Goal: Information Seeking & Learning: Learn about a topic

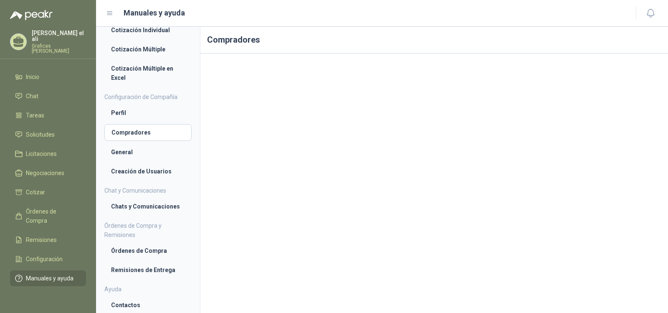
scroll to position [8, 0]
click at [145, 207] on li "Chats y Comunicaciones" at bounding box center [148, 206] width 74 height 9
click at [154, 253] on li "Órdenes de Compra" at bounding box center [148, 250] width 74 height 9
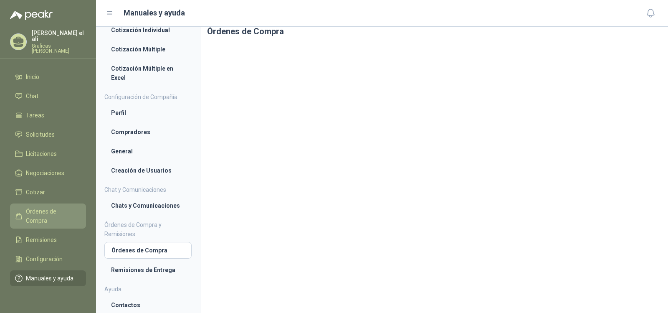
click at [61, 208] on span "Órdenes de Compra" at bounding box center [52, 216] width 52 height 18
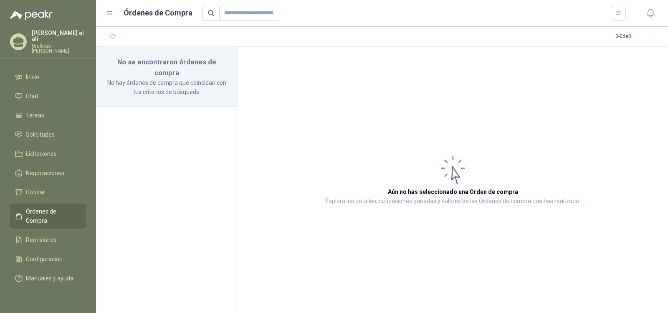
click at [156, 78] on p "No hay órdenes de compra que coincidan con tus criterios de búsqueda." at bounding box center [167, 87] width 122 height 18
click at [49, 72] on li "Inicio" at bounding box center [48, 76] width 66 height 9
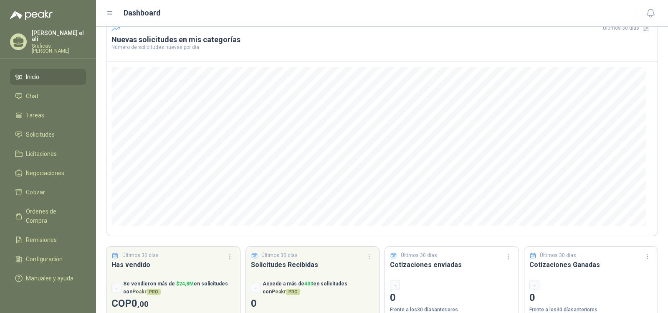
scroll to position [63, 0]
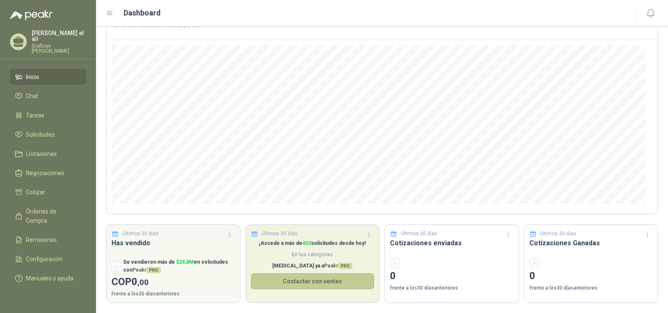
click at [322, 279] on button "Contactar con ventas" at bounding box center [313, 281] width 124 height 16
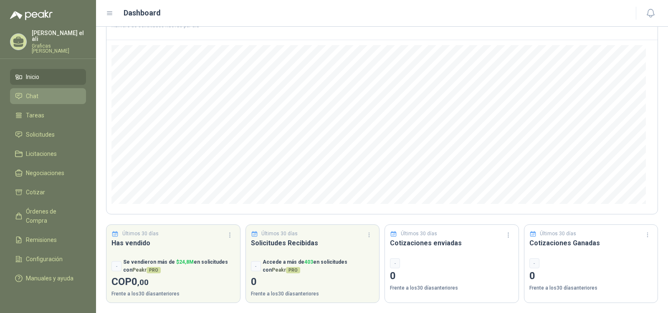
click at [37, 91] on span "Chat" at bounding box center [32, 95] width 13 height 9
click at [33, 91] on span "Chat" at bounding box center [32, 95] width 13 height 9
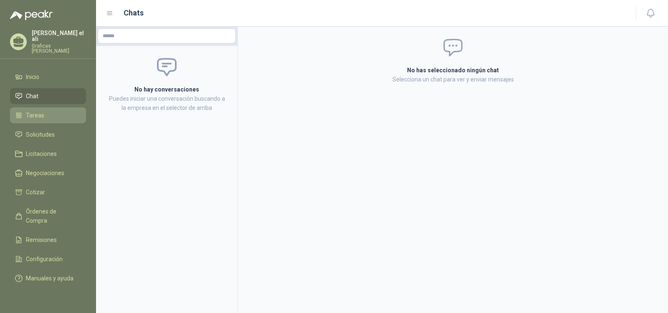
click at [33, 112] on span "Tareas" at bounding box center [35, 115] width 18 height 9
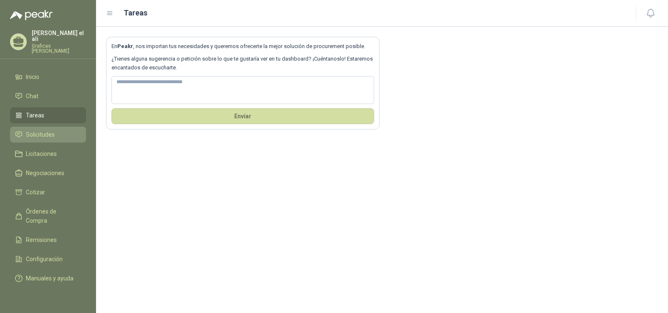
click at [49, 127] on link "Solicitudes" at bounding box center [48, 135] width 76 height 16
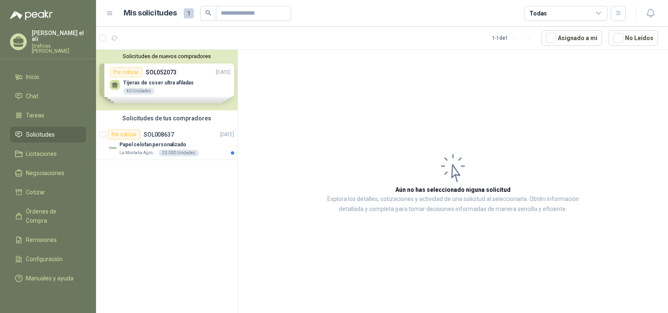
click at [168, 82] on div "Solicitudes de nuevos compradores Por cotizar SOL052073 [DATE] Tijeras [PERSON_…" at bounding box center [167, 80] width 142 height 61
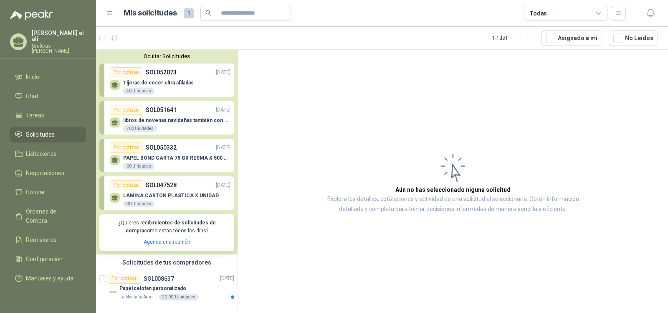
scroll to position [0, 0]
click at [178, 284] on div "Papel celofan personalizado" at bounding box center [176, 289] width 115 height 10
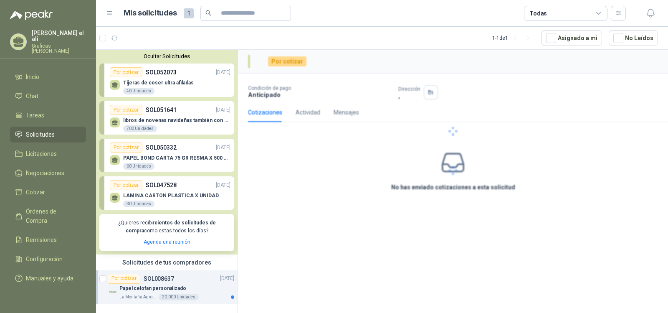
click at [182, 292] on div "Papel celofan personalizado" at bounding box center [176, 289] width 115 height 10
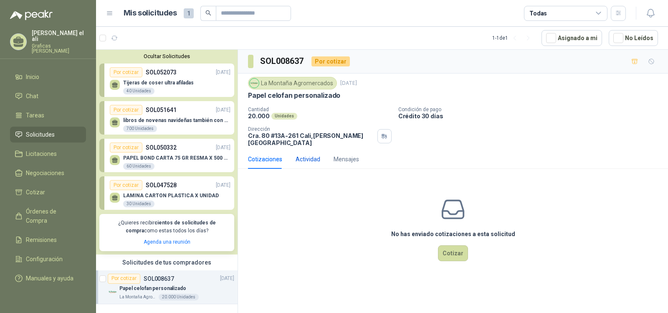
click at [307, 155] on div "Actividad" at bounding box center [308, 159] width 25 height 9
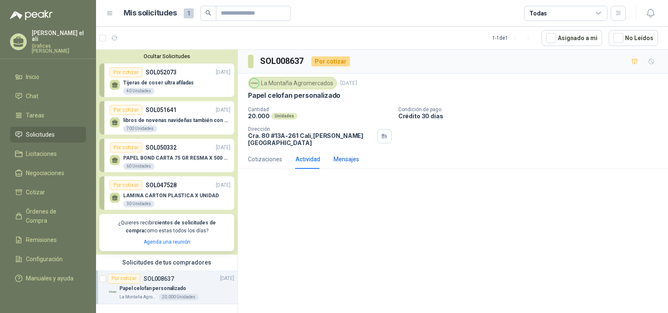
click at [342, 155] on div "Mensajes" at bounding box center [346, 159] width 25 height 9
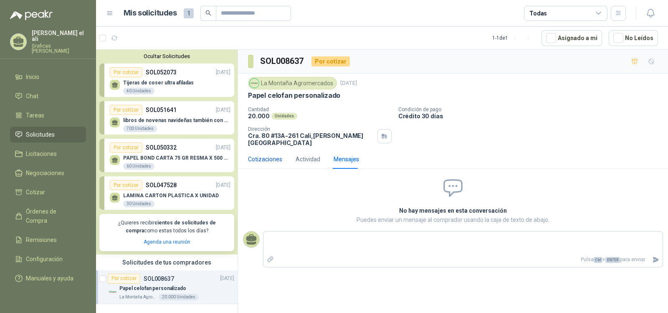
click at [262, 155] on div "Cotizaciones" at bounding box center [265, 159] width 34 height 9
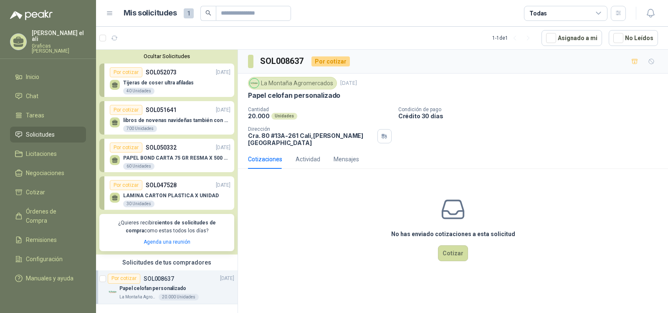
click at [161, 201] on div "LAMINA CARTON PLASTICA X UNIDAD 30 Unidades" at bounding box center [171, 200] width 96 height 15
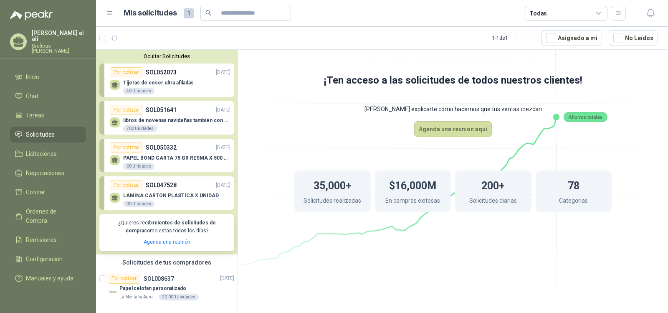
click at [183, 193] on p "LAMINA CARTON PLASTICA X UNIDAD" at bounding box center [171, 196] width 96 height 6
click at [175, 150] on p "SOL050332" at bounding box center [161, 147] width 31 height 9
click at [176, 74] on div "Por cotizar SOL052073 [DATE]" at bounding box center [170, 72] width 121 height 10
click at [151, 79] on div "Tijeras de coser ultra afiladas 40 Unidades" at bounding box center [170, 86] width 121 height 18
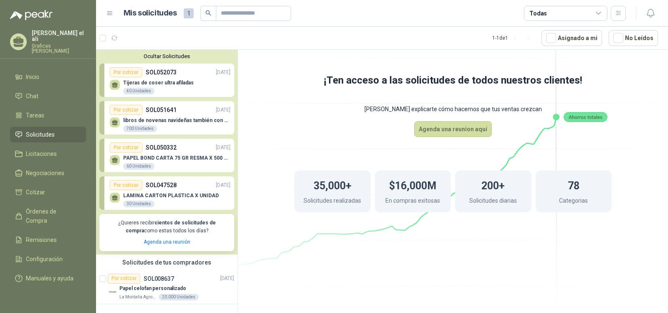
click at [166, 117] on div "libros de novenas navideñas también con 2 marcas 700 Unidades" at bounding box center [170, 124] width 121 height 18
click at [170, 155] on p "PAPEL BOND CARTA 75 GR RESMA X 500 HOJAS" at bounding box center [176, 158] width 107 height 6
click at [157, 288] on p "Papel celofan personalizado" at bounding box center [152, 288] width 67 height 8
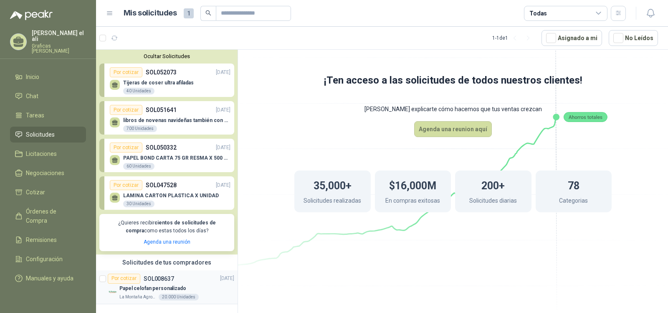
click at [185, 284] on div "Papel celofan personalizado" at bounding box center [176, 289] width 115 height 10
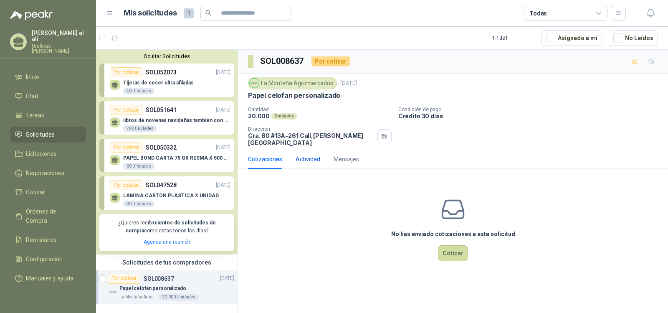
click at [307, 155] on div "Actividad" at bounding box center [308, 159] width 25 height 9
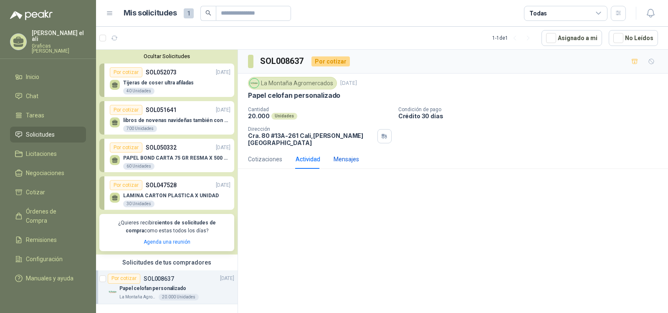
click at [348, 155] on div "Mensajes" at bounding box center [346, 159] width 25 height 9
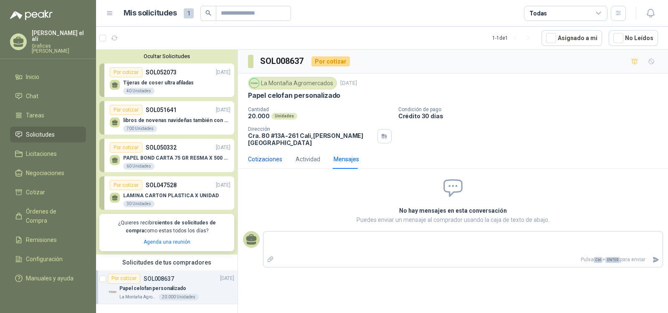
click at [267, 155] on div "Cotizaciones" at bounding box center [265, 159] width 34 height 9
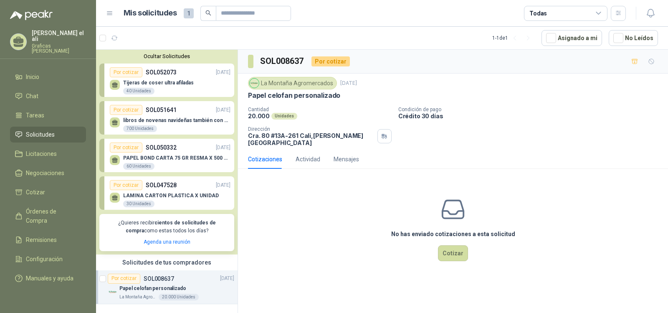
click at [167, 286] on p "Papel celofan personalizado" at bounding box center [152, 288] width 67 height 8
click at [161, 191] on div "LAMINA CARTON PLASTICA X UNIDAD 30 Unidades" at bounding box center [170, 199] width 121 height 18
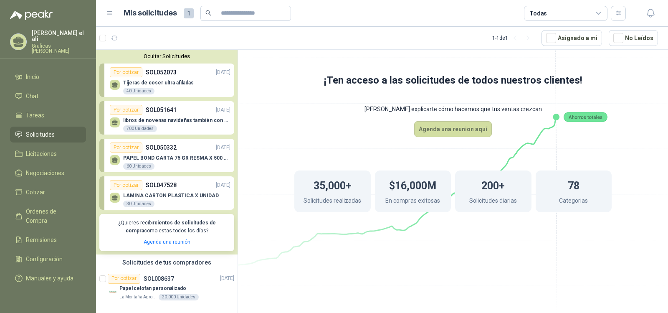
click at [161, 191] on div "LAMINA CARTON PLASTICA X UNIDAD 30 Unidades" at bounding box center [170, 199] width 121 height 18
click at [184, 142] on link "Por cotizar SOL050332 [DATE] PAPEL BOND CARTA 75 GR RESMA X 500 HOJAS 60 Unidad…" at bounding box center [166, 155] width 135 height 33
click at [187, 292] on div "Papel celofan personalizado" at bounding box center [176, 289] width 115 height 10
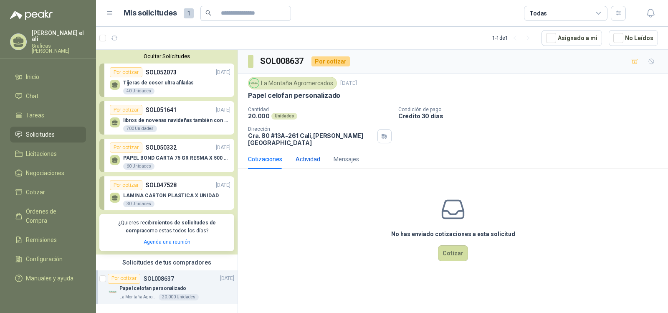
click at [313, 155] on div "Actividad" at bounding box center [308, 159] width 25 height 9
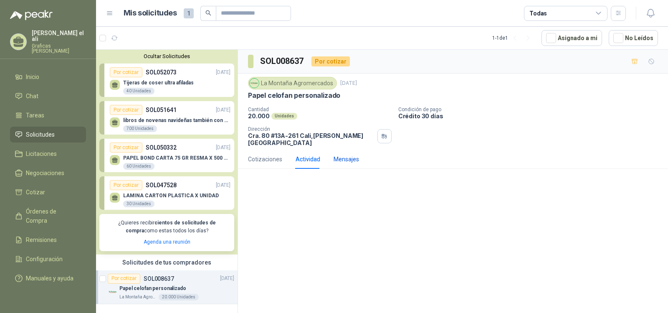
click at [354, 155] on div "Mensajes" at bounding box center [346, 159] width 25 height 9
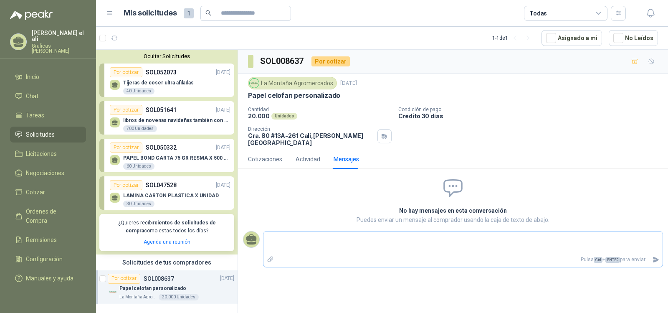
type textarea "*"
type textarea "**"
type textarea "***"
type textarea "****"
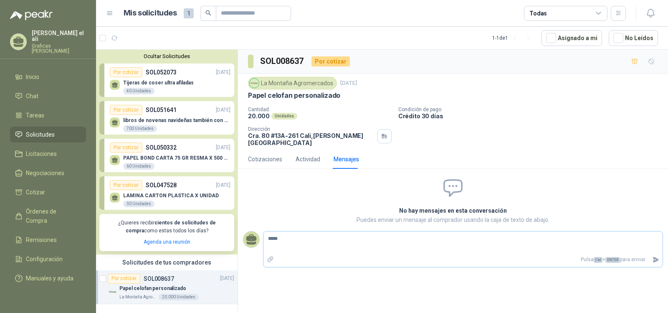
type textarea "****"
type textarea "**** **"
type textarea "**** ***"
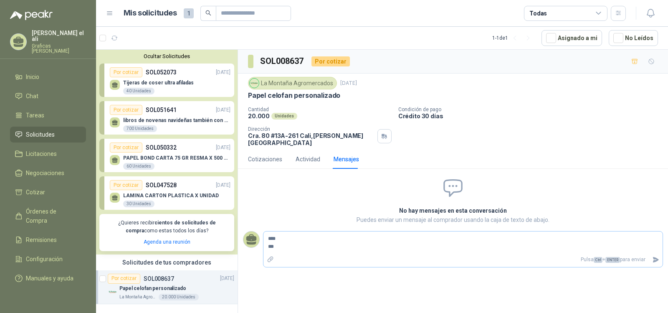
type textarea "**** ****"
type textarea "**** ******"
type textarea "**** *******"
type textarea "**** ********"
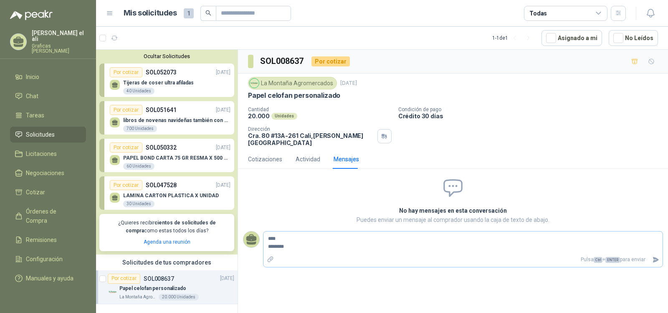
type textarea "**** *********"
type textarea "**********"
type textarea "**** *********"
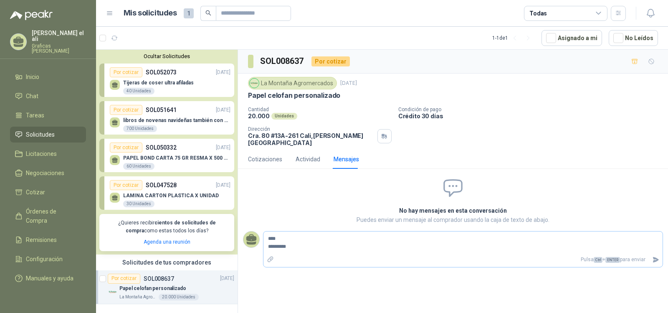
type textarea "**********"
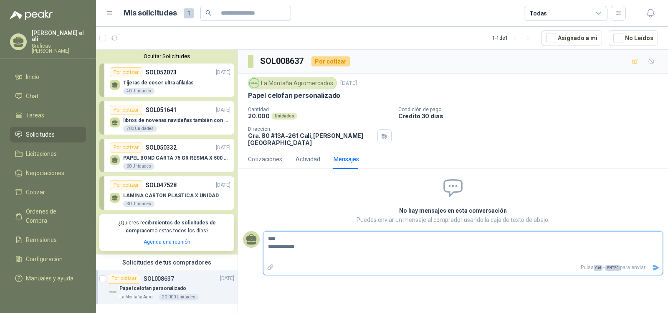
click at [657, 265] on icon "Enviar" at bounding box center [656, 267] width 6 height 5
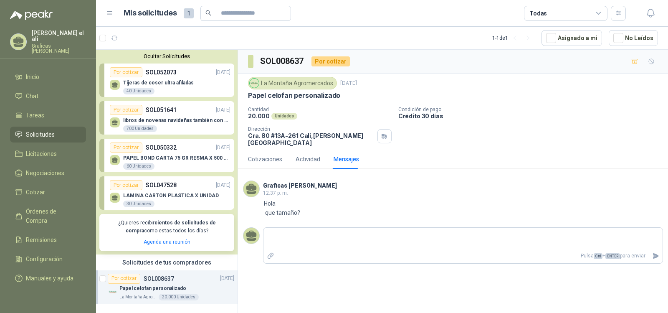
click at [174, 195] on p "LAMINA CARTON PLASTICA X UNIDAD" at bounding box center [171, 196] width 96 height 6
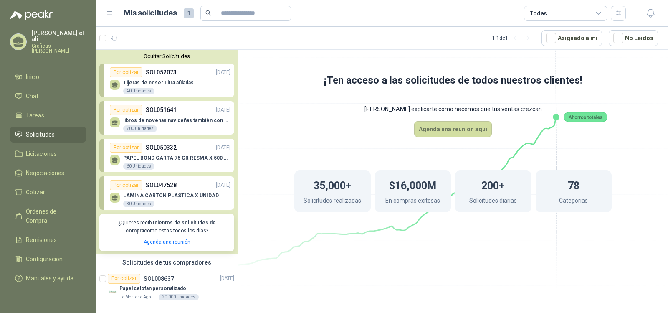
click at [155, 78] on div "Tijeras de coser ultra afiladas 40 Unidades" at bounding box center [170, 86] width 121 height 18
click at [141, 91] on div "40 Unidades" at bounding box center [138, 91] width 31 height 7
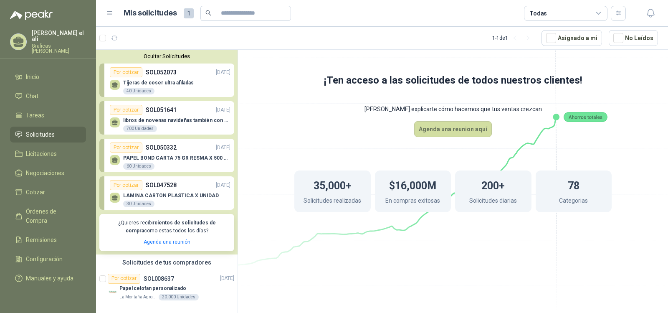
click at [132, 108] on div "Por cotizar" at bounding box center [126, 110] width 33 height 10
click at [143, 129] on div "700 Unidades" at bounding box center [140, 128] width 34 height 7
click at [144, 130] on div "700 Unidades" at bounding box center [140, 128] width 34 height 7
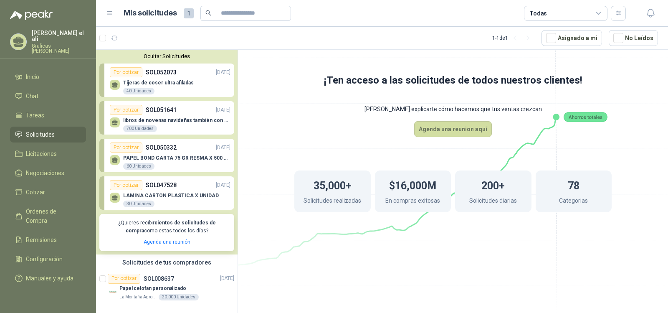
click at [135, 166] on div "60 Unidades" at bounding box center [138, 166] width 31 height 7
click at [176, 105] on div "Por cotizar SOL051641 [DATE]" at bounding box center [170, 110] width 121 height 10
click at [163, 82] on p "Tijeras de coser ultra afiladas" at bounding box center [158, 83] width 71 height 6
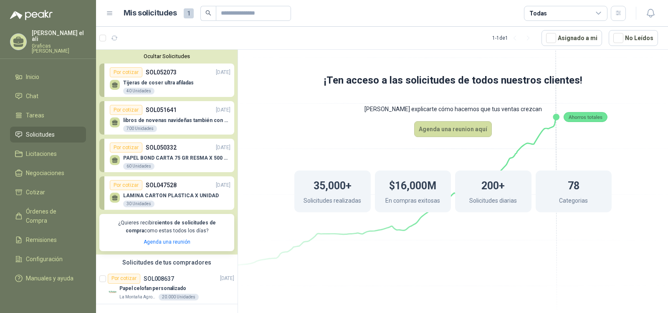
click at [163, 82] on p "Tijeras de coser ultra afiladas" at bounding box center [158, 83] width 71 height 6
click at [174, 243] on link "Agenda una reunión" at bounding box center [167, 242] width 47 height 6
click at [47, 149] on span "Licitaciones" at bounding box center [41, 153] width 31 height 9
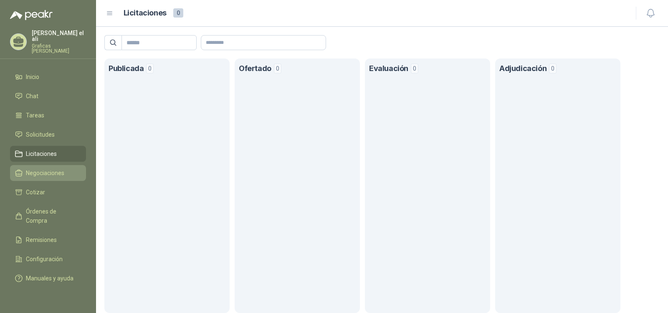
click at [58, 168] on span "Negociaciones" at bounding box center [45, 172] width 38 height 9
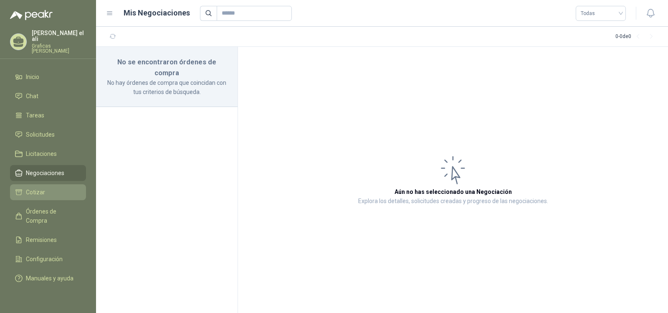
click at [30, 188] on span "Cotizar" at bounding box center [35, 192] width 19 height 9
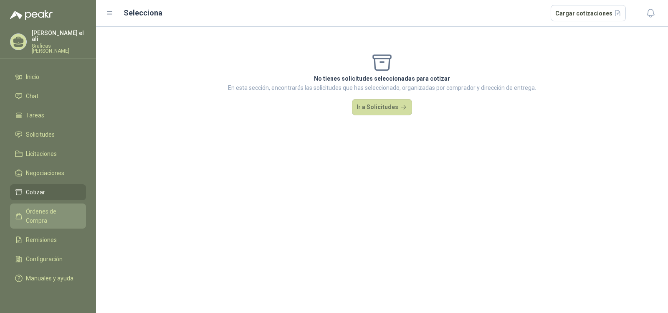
click at [57, 208] on span "Órdenes de Compra" at bounding box center [52, 216] width 52 height 18
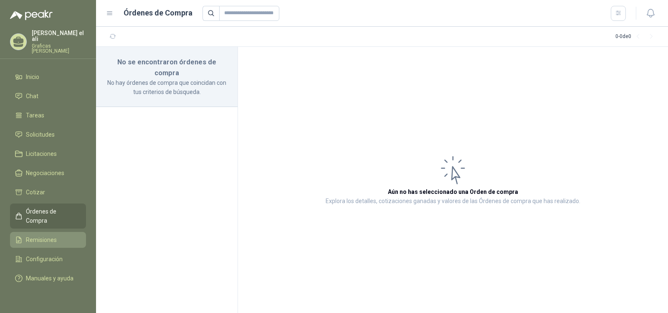
click at [54, 235] on span "Remisiones" at bounding box center [41, 239] width 31 height 9
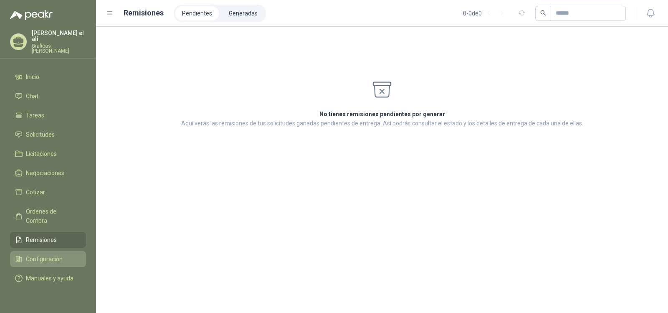
click at [48, 254] on span "Configuración" at bounding box center [44, 258] width 37 height 9
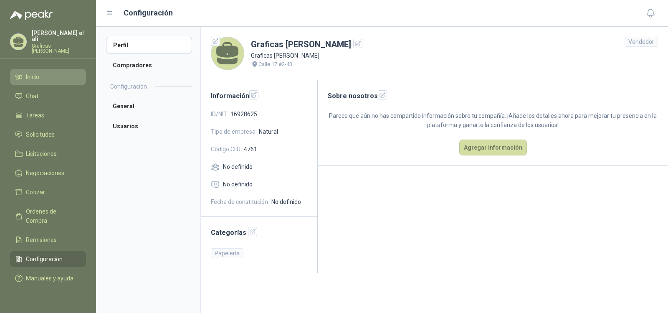
click at [45, 72] on li "Inicio" at bounding box center [48, 76] width 66 height 9
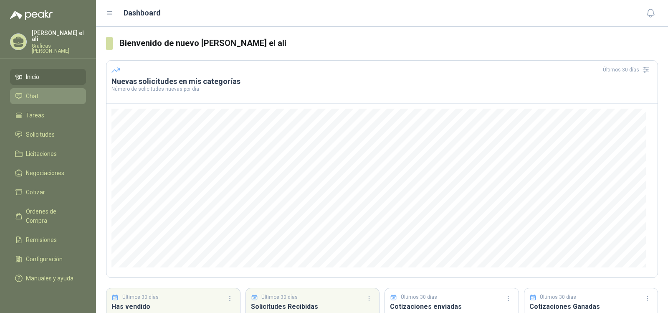
click at [71, 91] on li "Chat" at bounding box center [48, 95] width 66 height 9
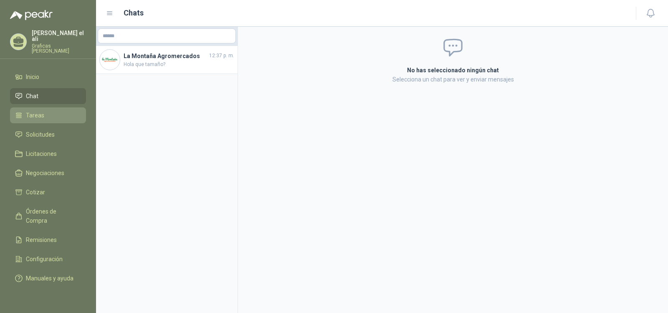
click at [56, 111] on li "Tareas" at bounding box center [48, 115] width 66 height 9
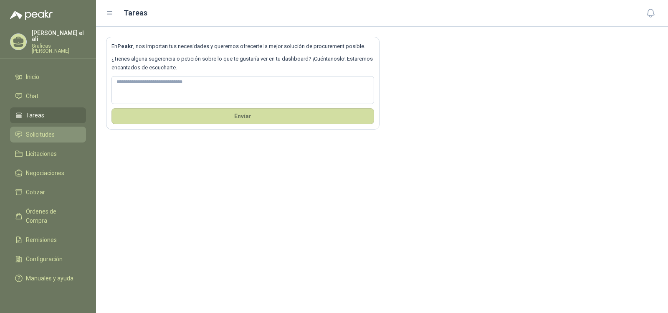
click at [57, 130] on li "Solicitudes" at bounding box center [48, 134] width 66 height 9
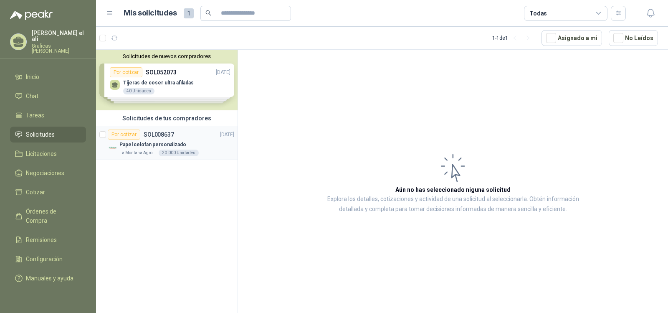
click at [177, 145] on p "Papel celofan personalizado" at bounding box center [152, 145] width 67 height 8
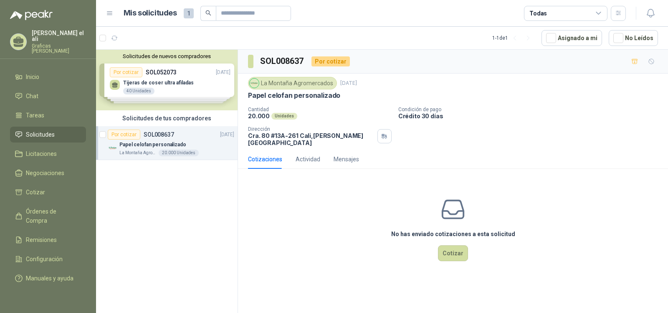
click at [206, 142] on div "Papel celofan personalizado" at bounding box center [176, 145] width 115 height 10
click at [147, 81] on div "Solicitudes de nuevos compradores Por cotizar SOL052073 [DATE] Tijeras [PERSON_…" at bounding box center [167, 80] width 142 height 61
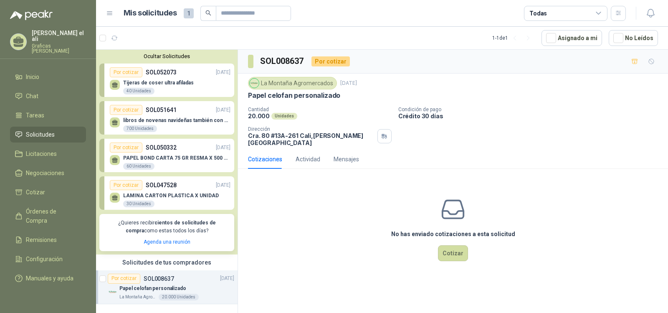
click at [164, 125] on div "libros de novenas navideñas también con 2 marcas 700 Unidades" at bounding box center [176, 124] width 107 height 15
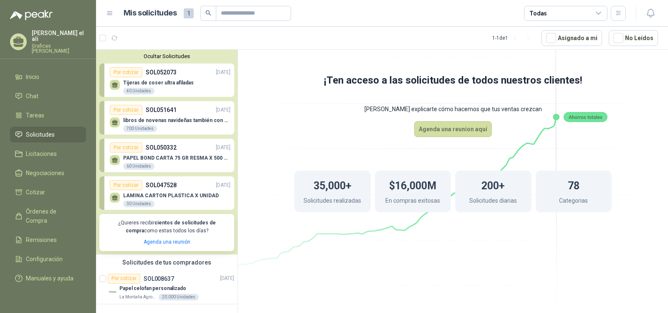
click at [162, 147] on p "SOL050332" at bounding box center [161, 147] width 31 height 9
click at [192, 192] on div "LAMINA CARTON PLASTICA X UNIDAD 30 Unidades" at bounding box center [170, 199] width 121 height 18
click at [56, 149] on span "Licitaciones" at bounding box center [41, 153] width 31 height 9
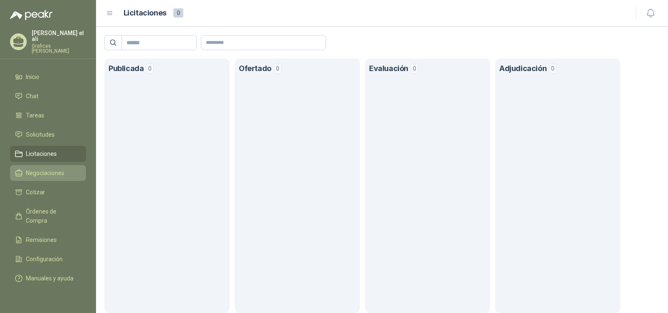
click at [36, 165] on link "Negociaciones" at bounding box center [48, 173] width 76 height 16
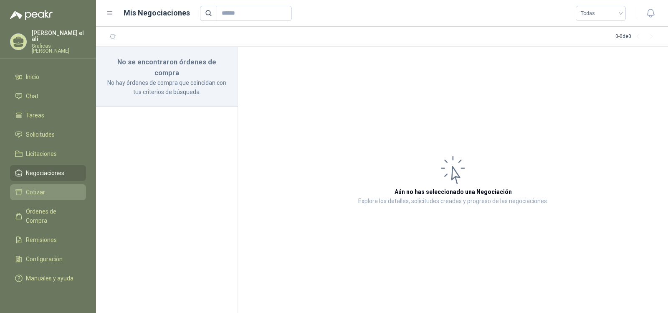
click at [42, 188] on span "Cotizar" at bounding box center [35, 192] width 19 height 9
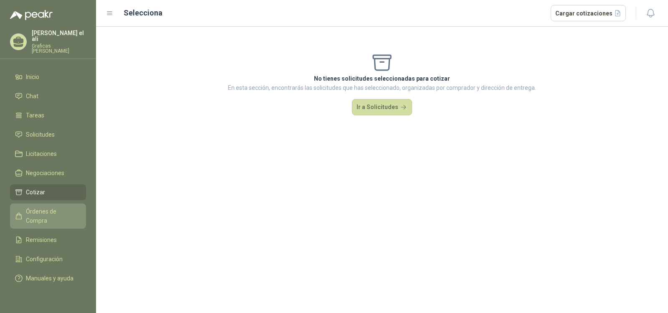
click at [42, 207] on span "Órdenes de Compra" at bounding box center [52, 216] width 52 height 18
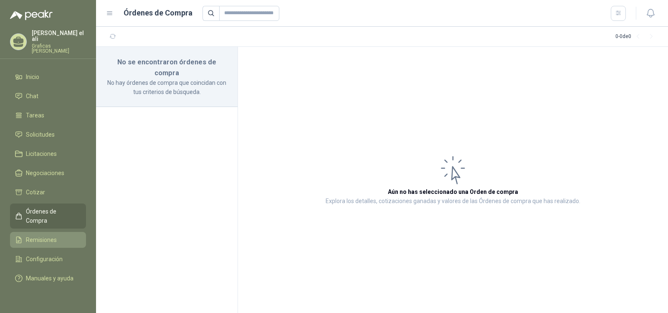
click at [45, 235] on span "Remisiones" at bounding box center [41, 239] width 31 height 9
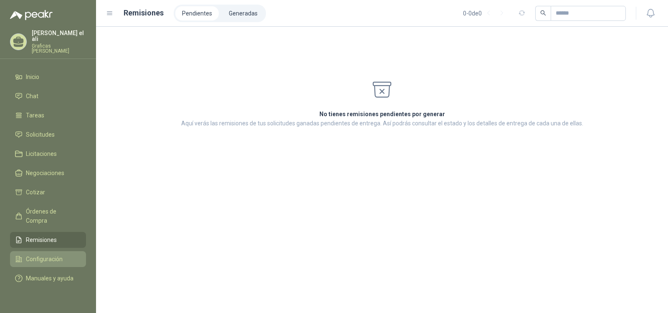
click at [45, 254] on span "Configuración" at bounding box center [44, 258] width 37 height 9
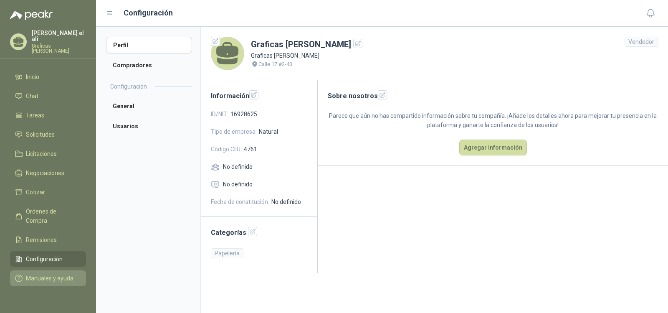
click at [42, 274] on span "Manuales y ayuda" at bounding box center [50, 278] width 48 height 9
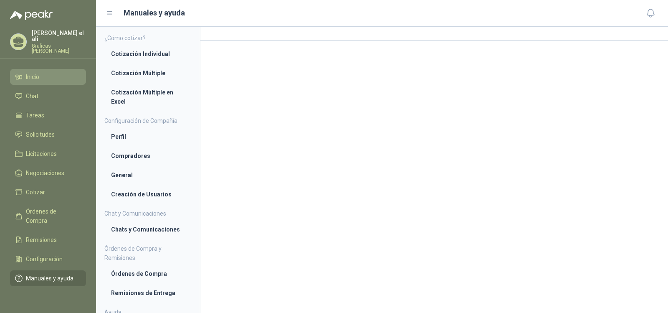
click at [46, 72] on li "Inicio" at bounding box center [48, 76] width 66 height 9
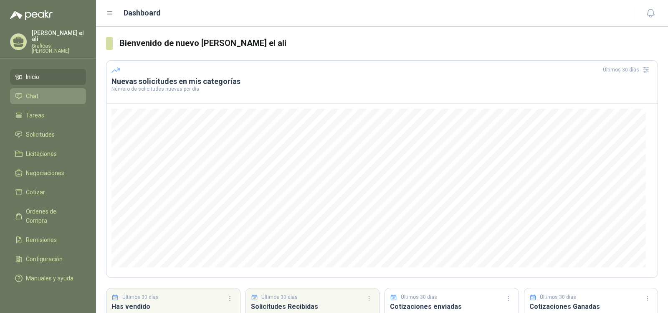
click at [39, 91] on li "Chat" at bounding box center [48, 95] width 66 height 9
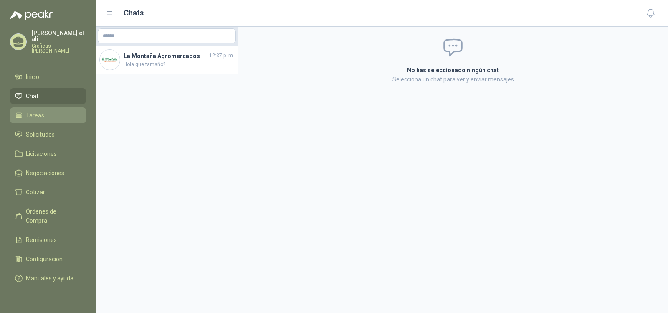
click at [30, 111] on span "Tareas" at bounding box center [35, 115] width 18 height 9
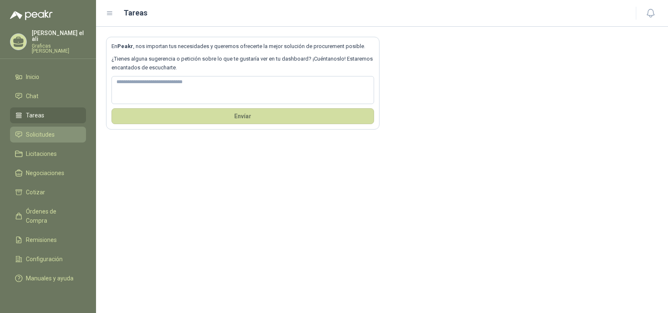
click at [53, 130] on span "Solicitudes" at bounding box center [40, 134] width 29 height 9
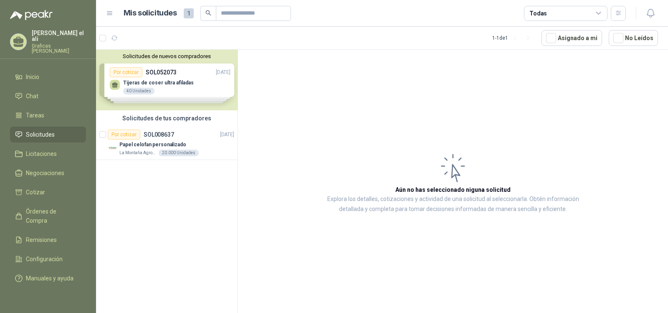
click at [138, 89] on div "Solicitudes de nuevos compradores Por cotizar SOL052073 [DATE] Tijeras [PERSON_…" at bounding box center [167, 80] width 142 height 61
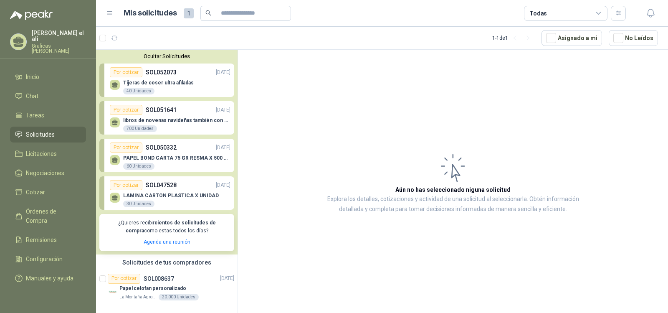
click at [196, 125] on div "libros de novenas navideñas también con 2 marcas 700 Unidades" at bounding box center [176, 124] width 107 height 15
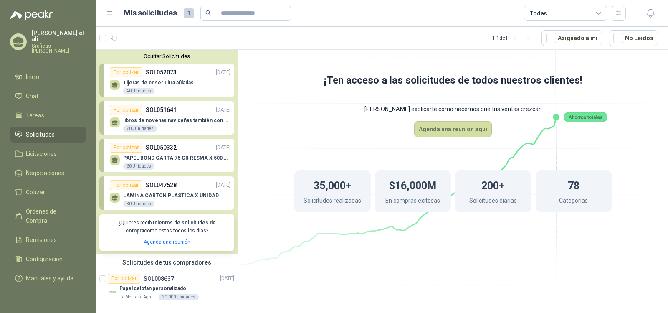
click at [206, 119] on p "libros de novenas navideñas también con 2 marcas" at bounding box center [176, 120] width 107 height 6
click at [434, 132] on button "Agenda una reunion aquí" at bounding box center [453, 129] width 78 height 16
click at [48, 72] on li "Inicio" at bounding box center [48, 76] width 66 height 9
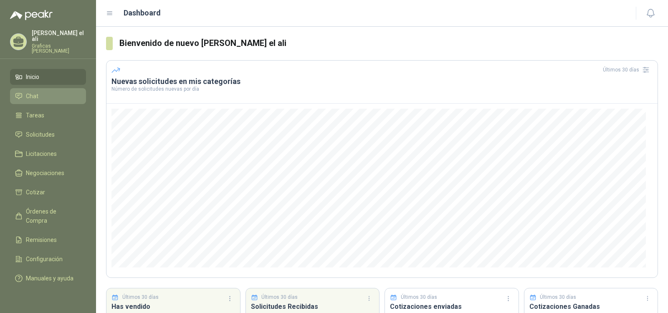
click at [33, 94] on link "Chat" at bounding box center [48, 96] width 76 height 16
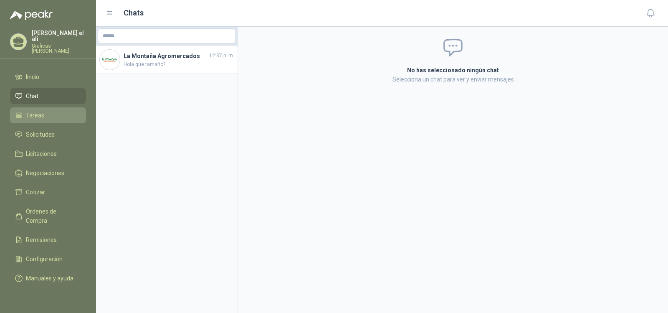
click at [48, 111] on li "Tareas" at bounding box center [48, 115] width 66 height 9
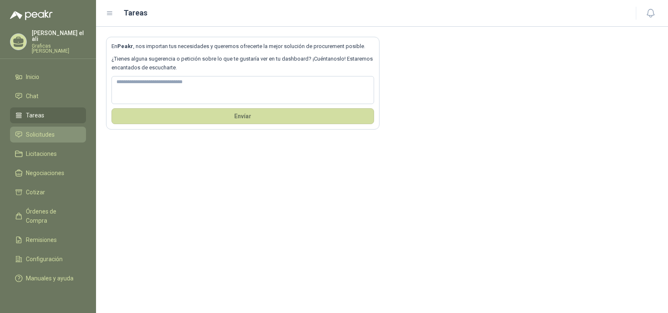
click at [34, 130] on span "Solicitudes" at bounding box center [40, 134] width 29 height 9
